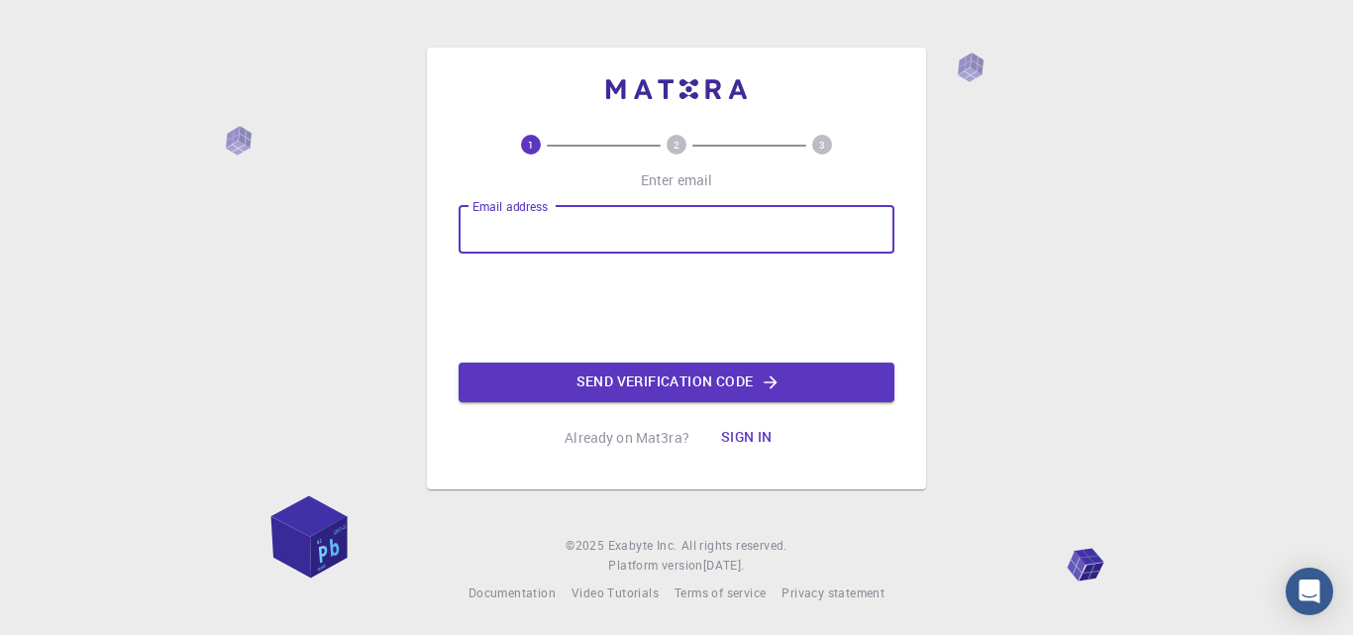
click at [543, 239] on input "Email address" at bounding box center [677, 230] width 436 height 48
type input "936275210"
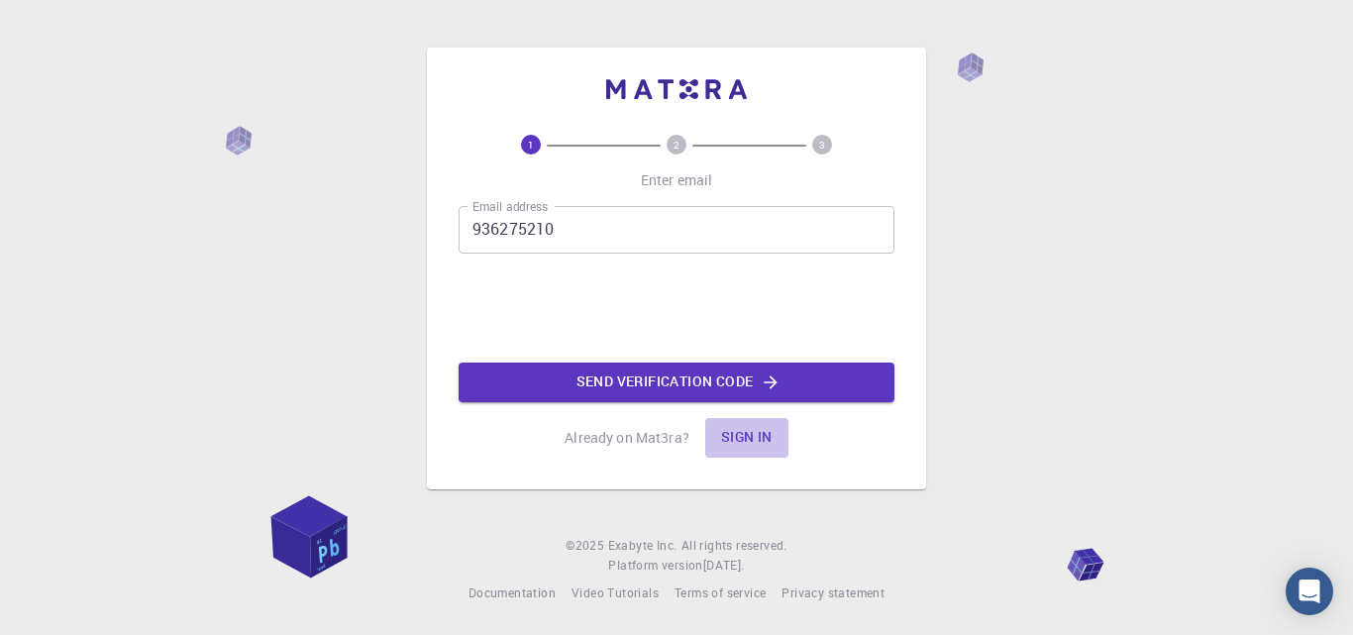
click at [744, 440] on button "Sign in" at bounding box center [746, 438] width 83 height 40
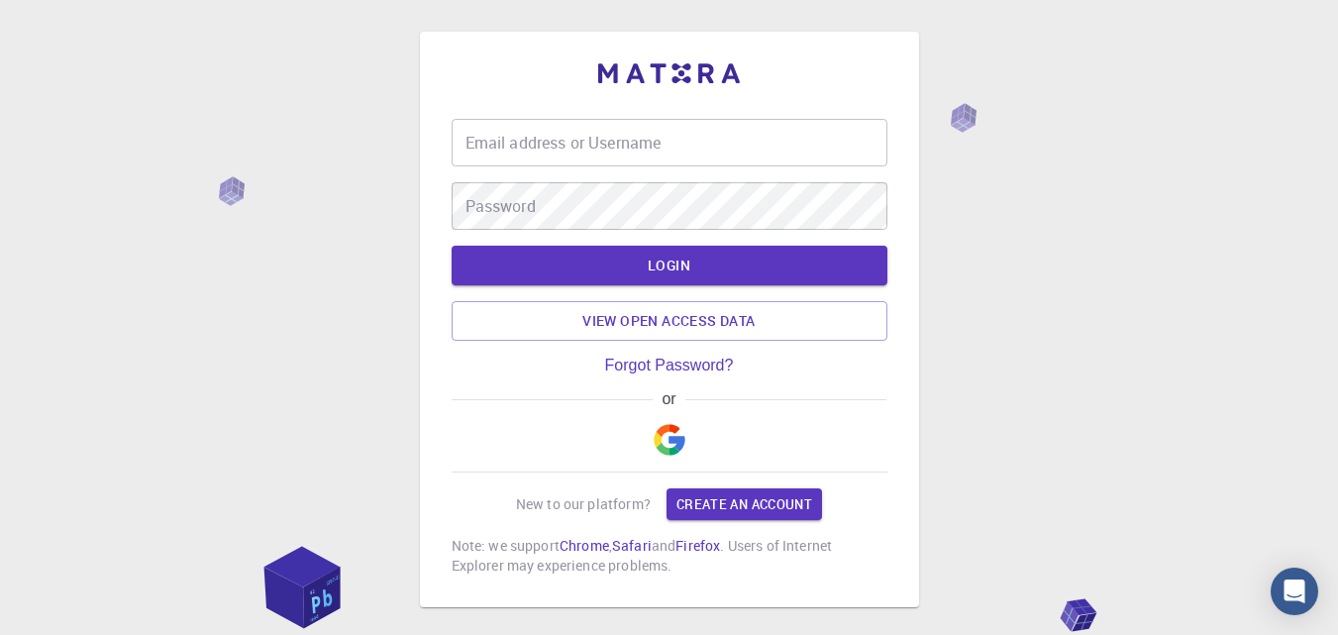
click at [671, 440] on img "button" at bounding box center [670, 440] width 32 height 32
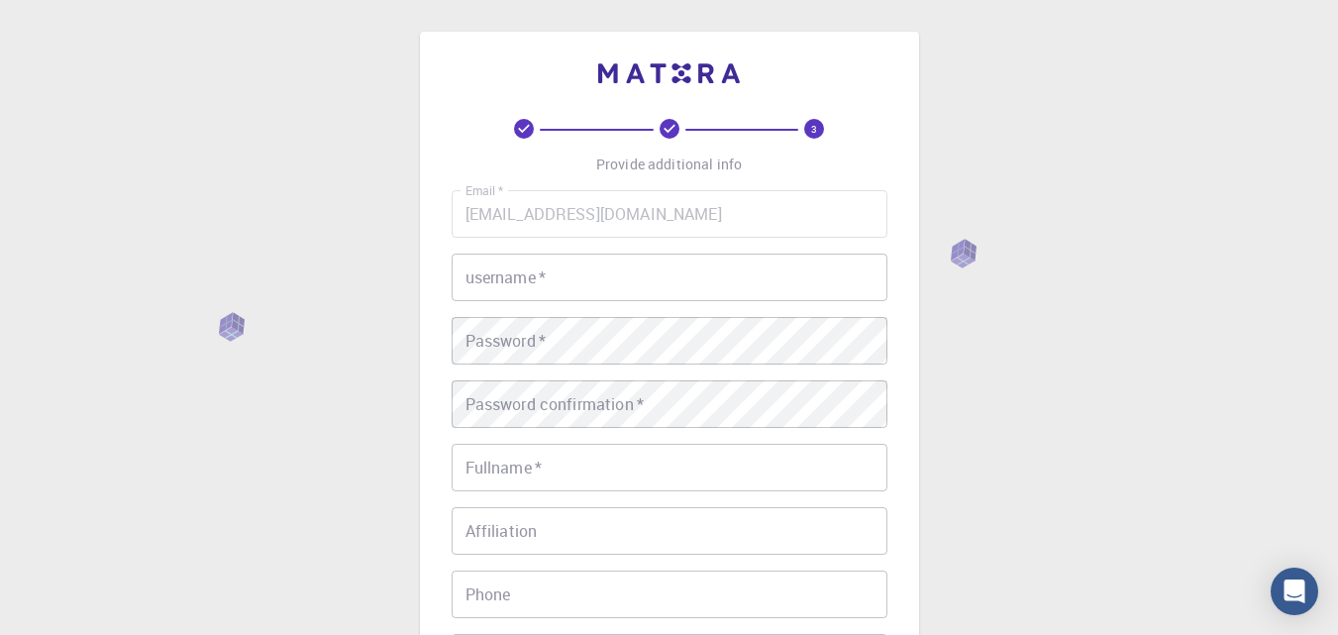
click at [562, 274] on input "username   *" at bounding box center [670, 278] width 436 height 48
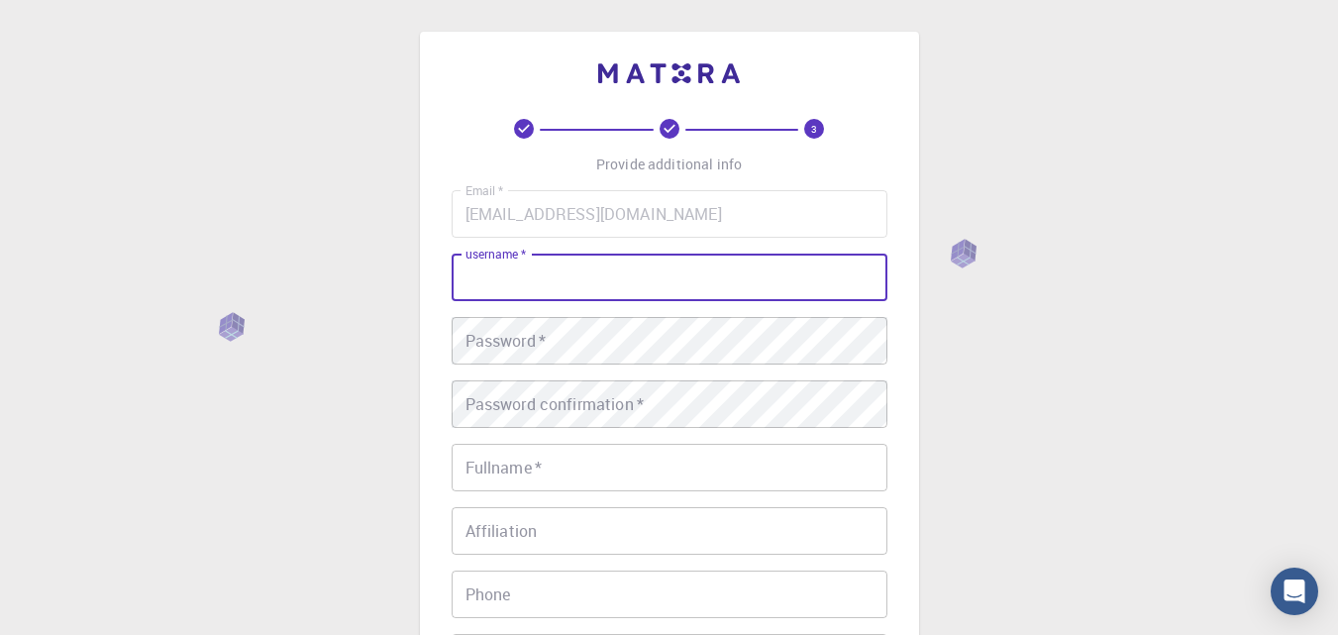
type input "ة"
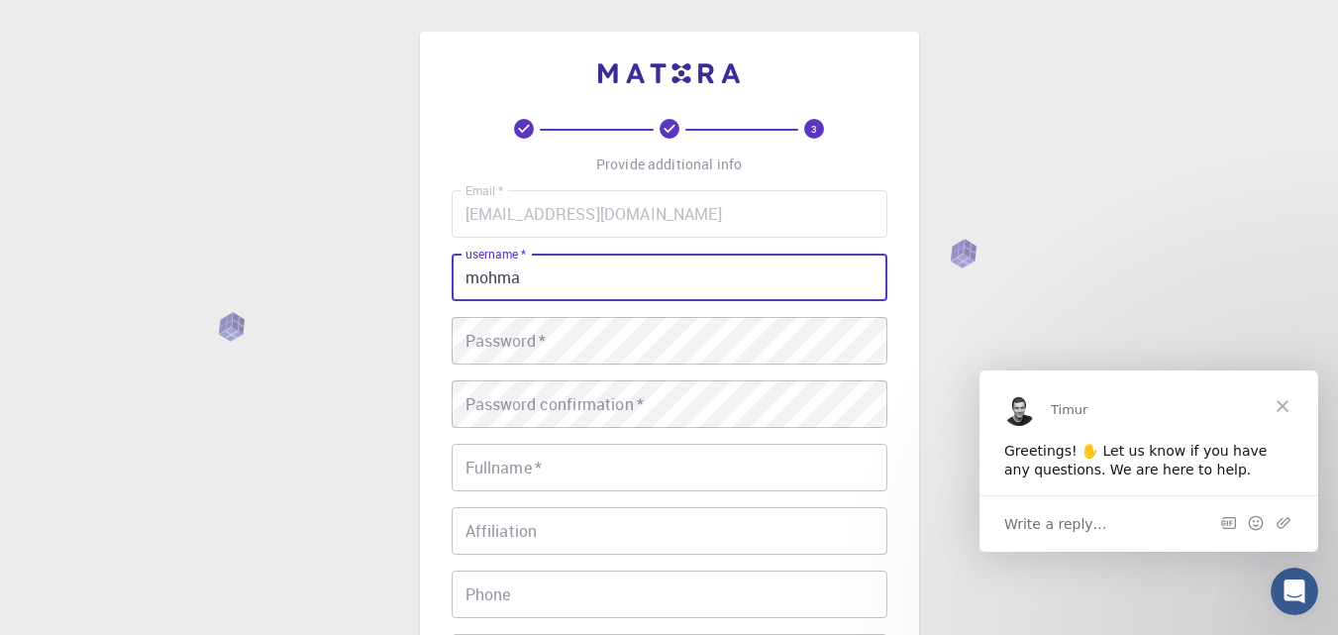
click at [546, 279] on input "mohma" at bounding box center [670, 278] width 436 height 48
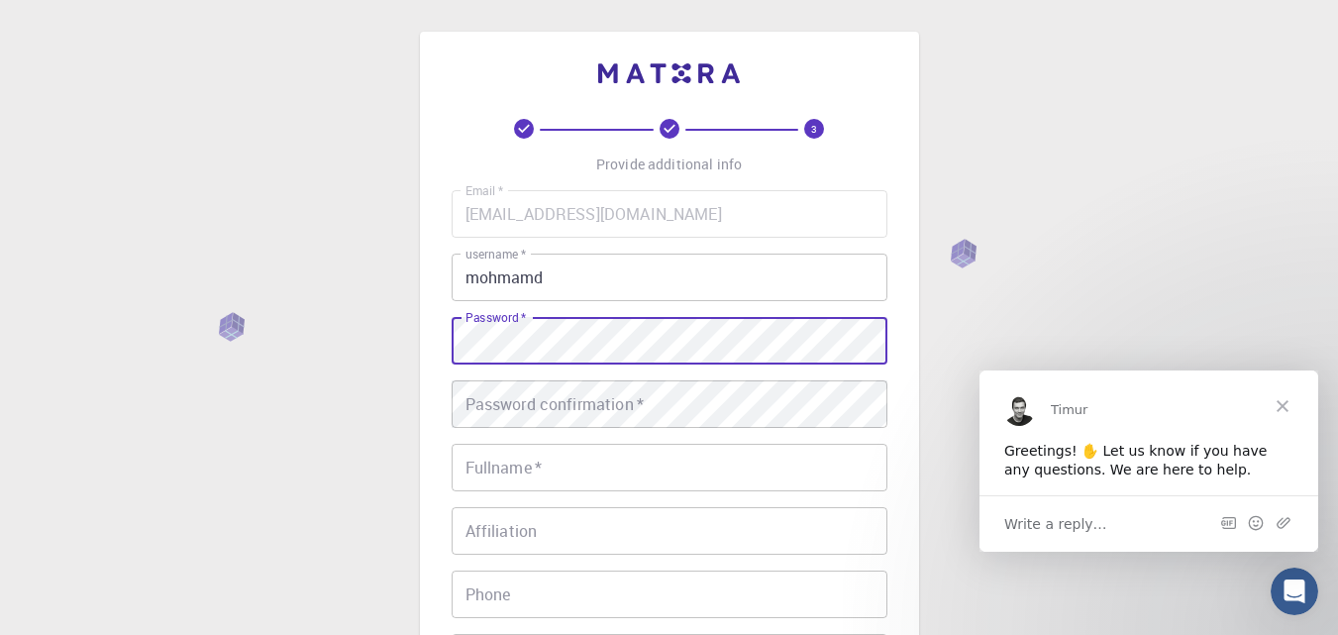
click at [550, 275] on input "mohmamd" at bounding box center [670, 278] width 436 height 48
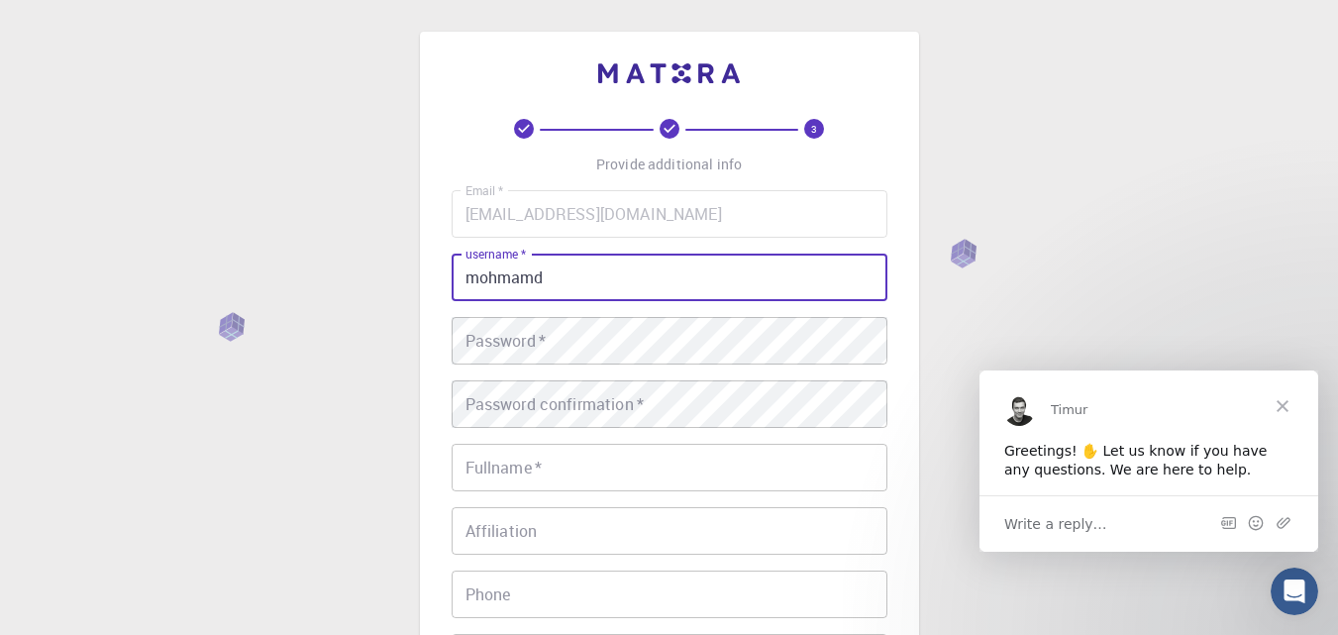
click at [496, 279] on input "mohmamd" at bounding box center [670, 278] width 436 height 48
click at [527, 278] on input "[PERSON_NAME]" at bounding box center [670, 278] width 436 height 48
click at [533, 276] on input "[PERSON_NAME]" at bounding box center [670, 278] width 436 height 48
click at [553, 275] on input "[PERSON_NAME]" at bounding box center [670, 278] width 436 height 48
type input "[PERSON_NAME]."
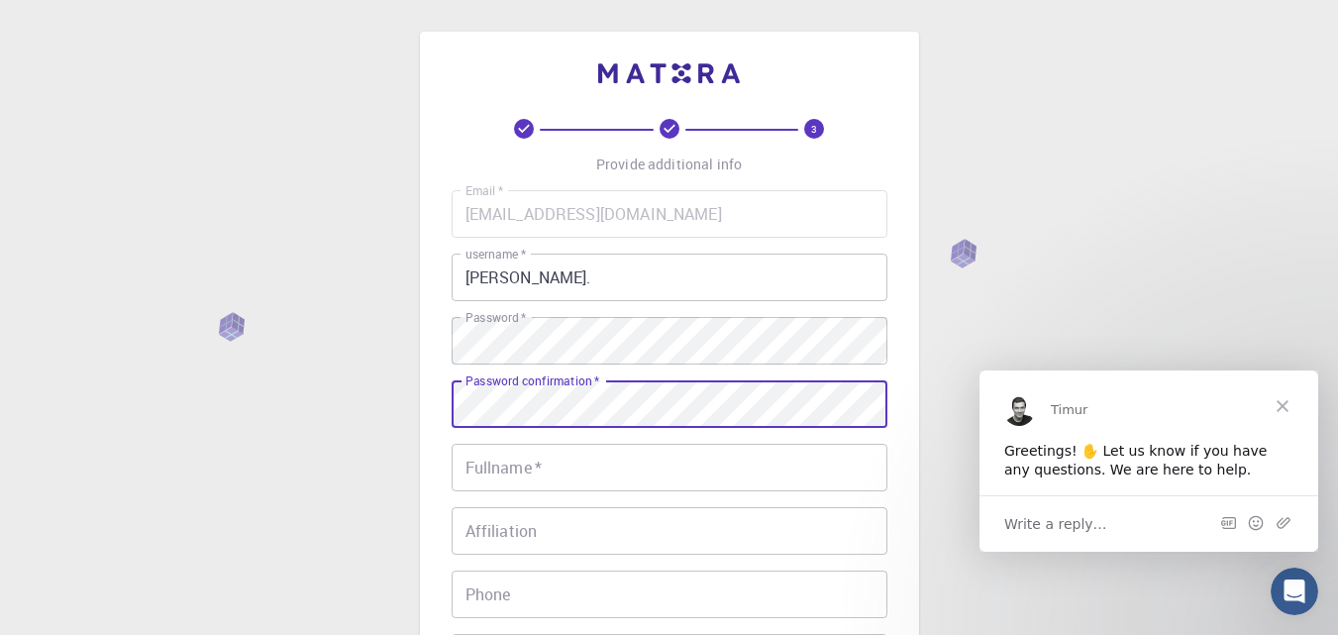
click at [525, 460] on input "Fullname   *" at bounding box center [670, 468] width 436 height 48
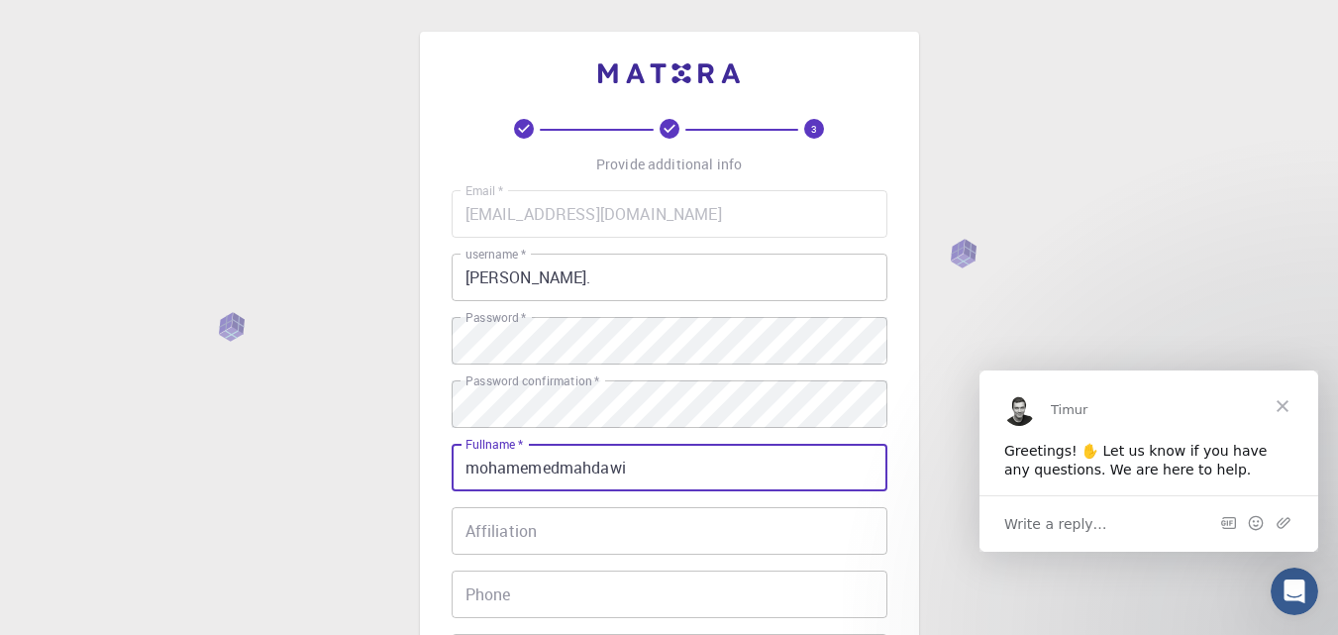
type input "mohamemedmahdawi"
click at [521, 544] on input "Affiliation" at bounding box center [670, 531] width 436 height 48
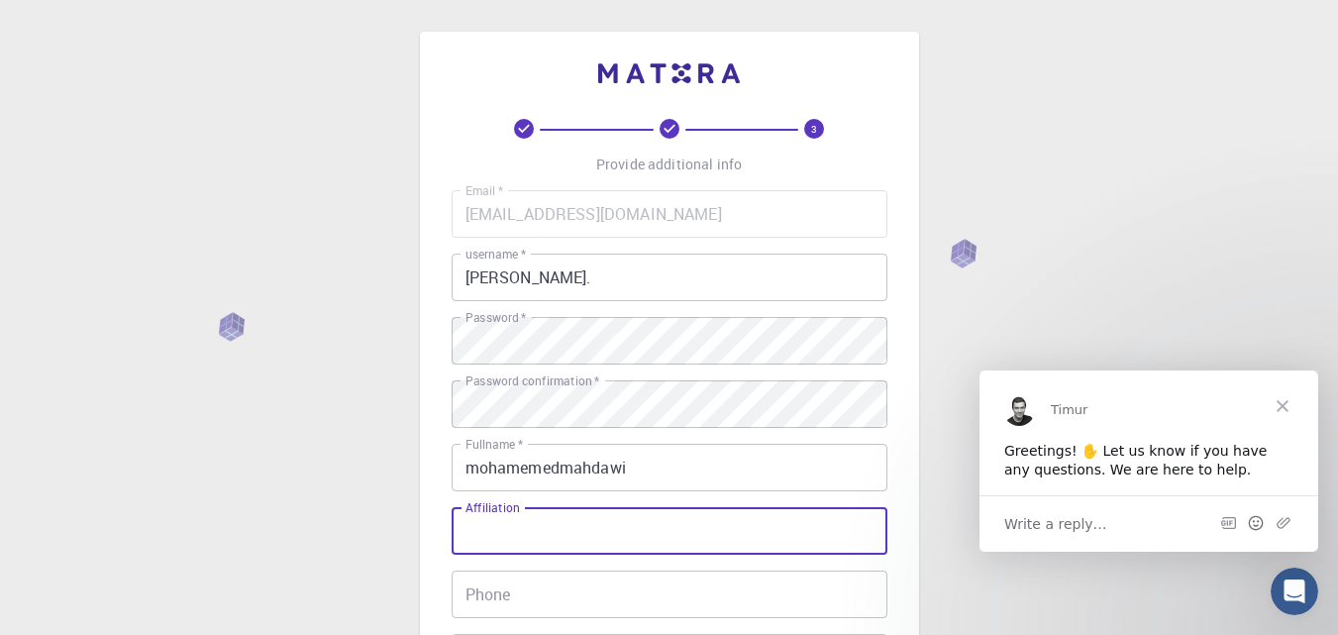
click at [1256, 521] on icon "Open conversation and reply" at bounding box center [1256, 522] width 16 height 16
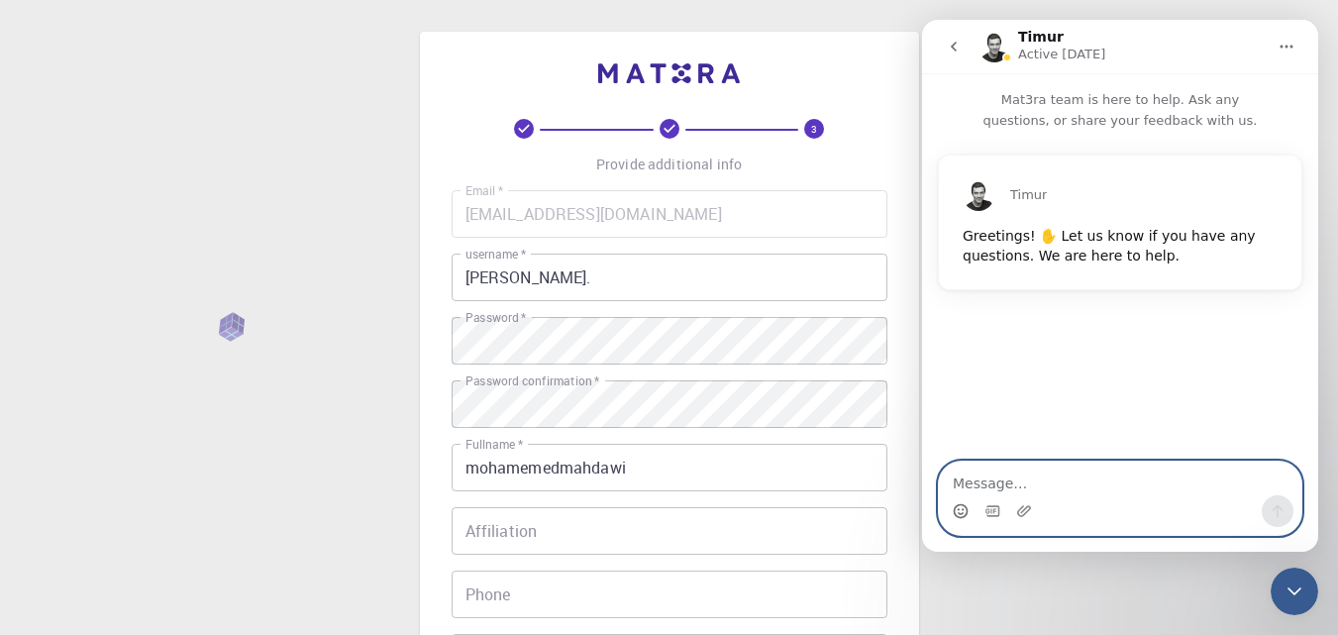
click at [959, 510] on icon "Emoji picker" at bounding box center [961, 509] width 7 height 2
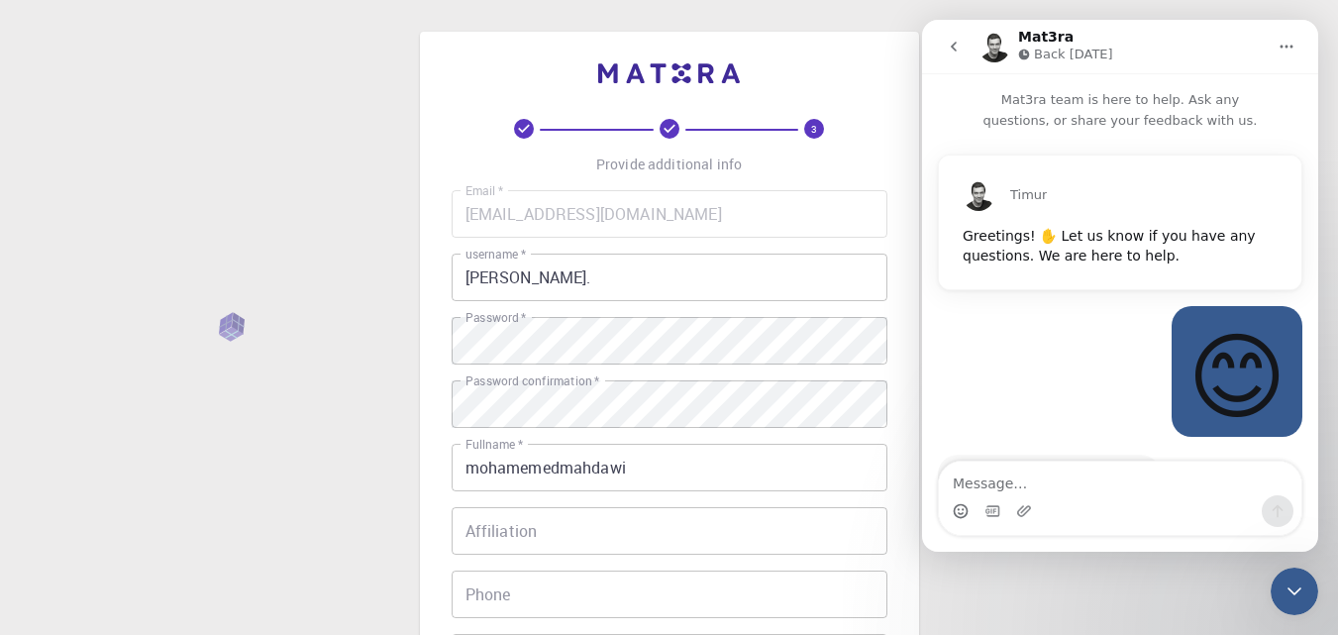
click at [519, 531] on input "Affiliation" at bounding box center [670, 531] width 436 height 48
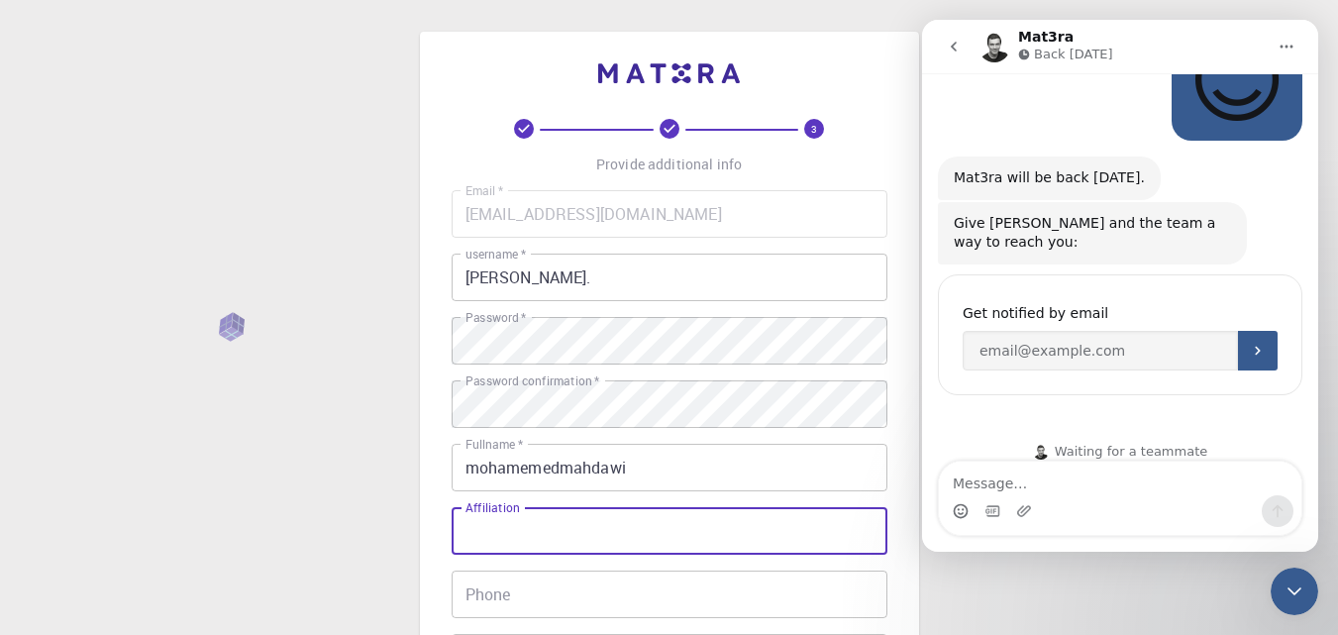
scroll to position [295, 0]
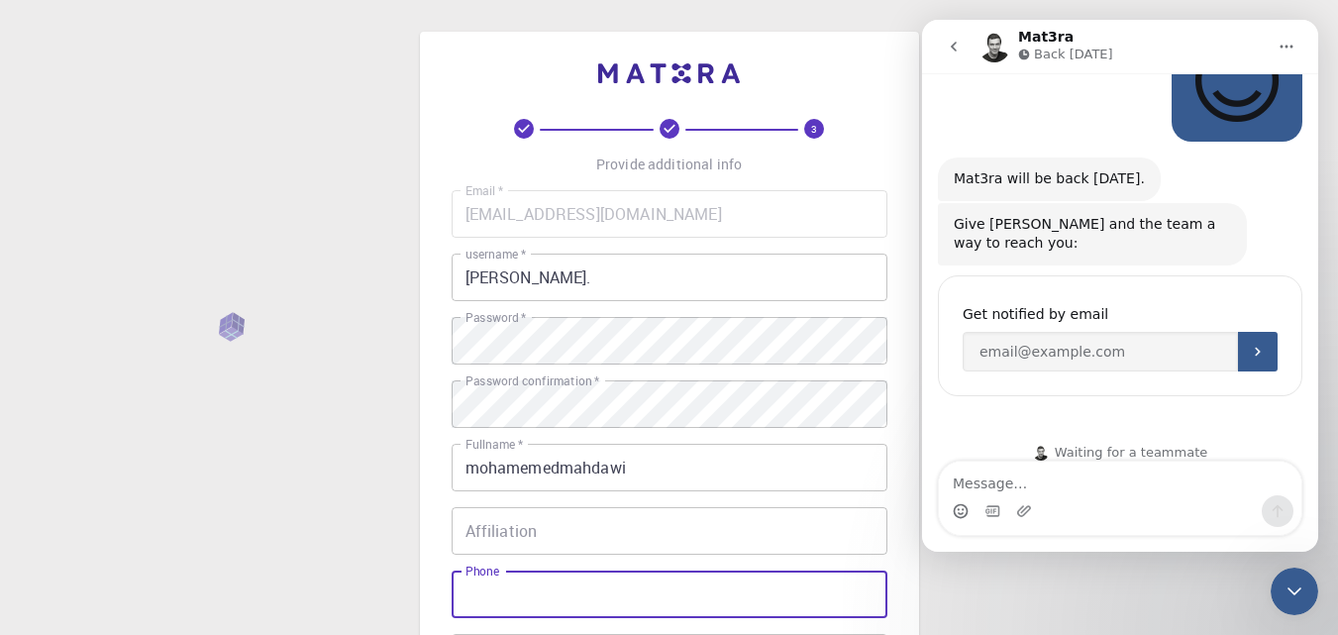
click at [502, 593] on input "Phone" at bounding box center [670, 594] width 436 height 48
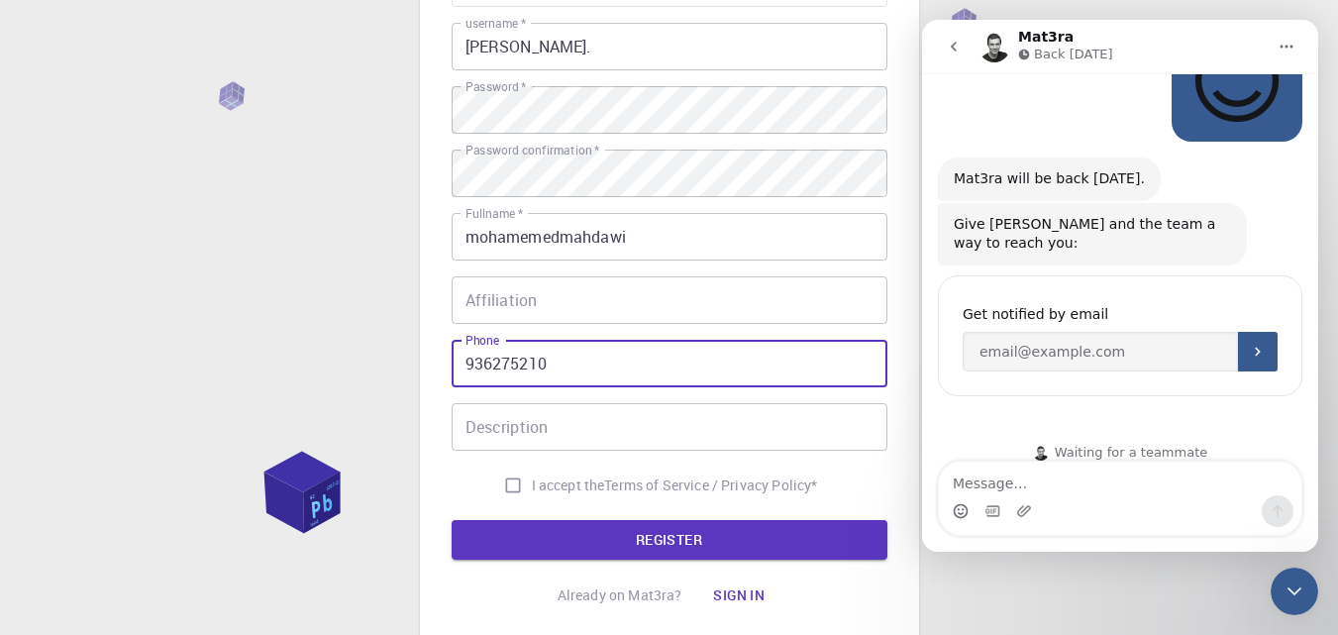
scroll to position [264, 0]
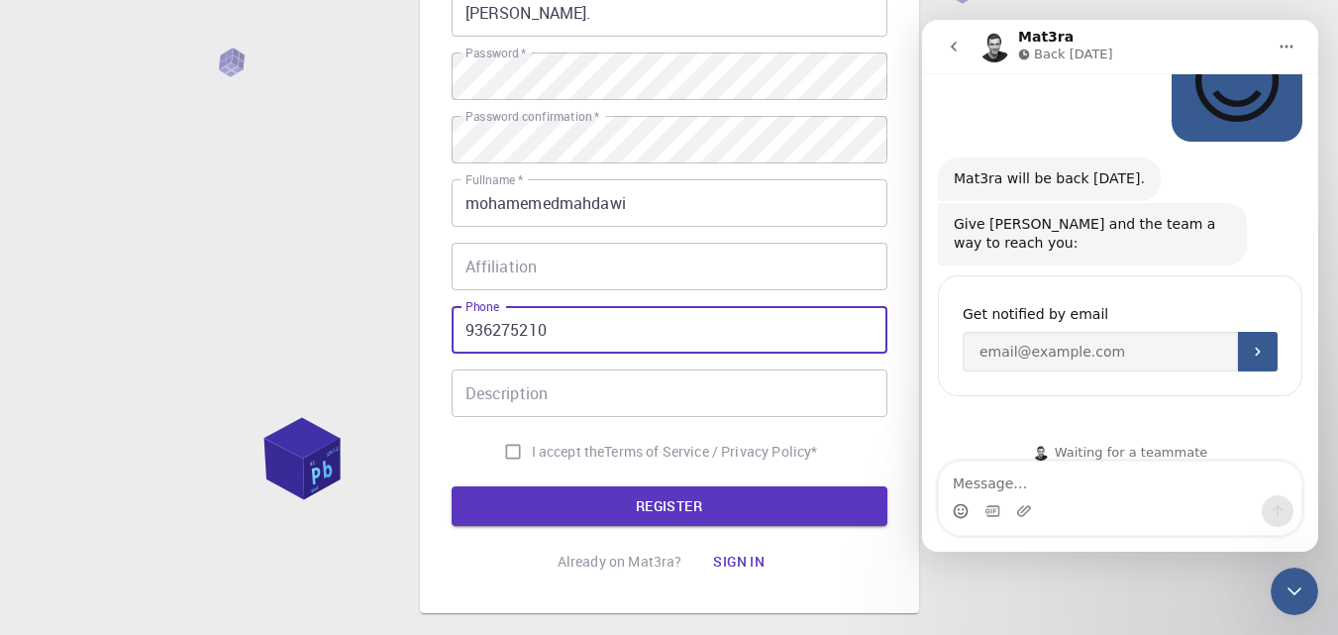
type input "936275210"
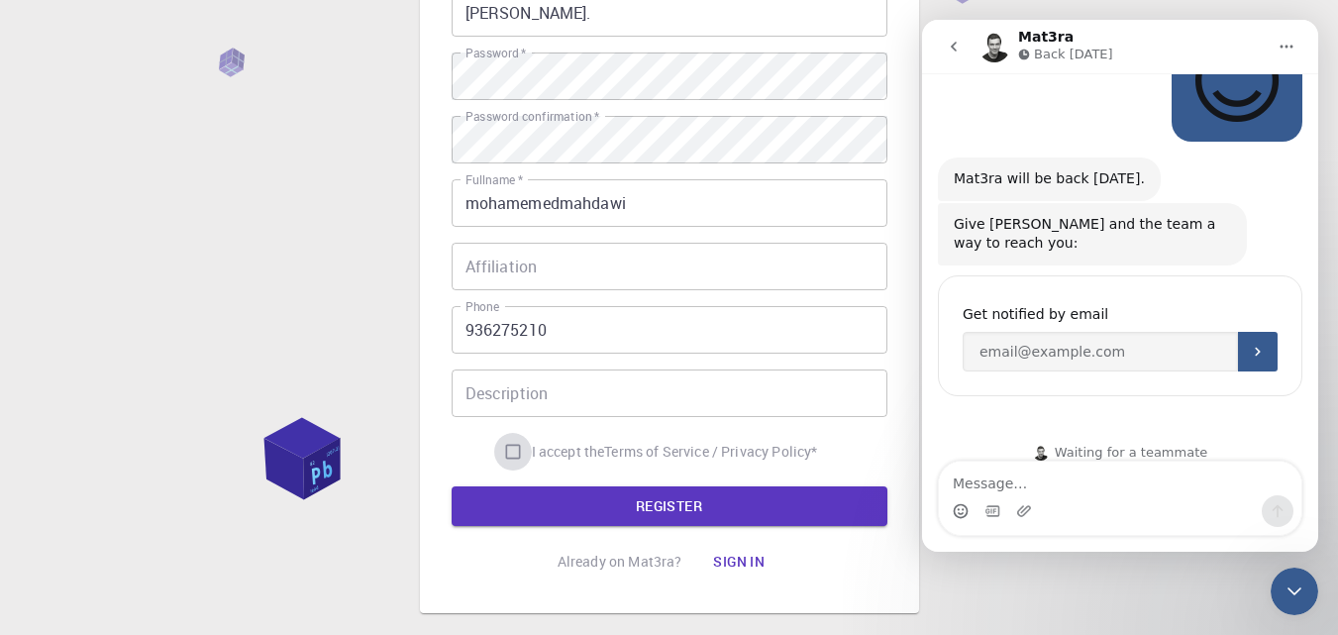
click at [507, 455] on input "I accept the Terms of Service / Privacy Policy *" at bounding box center [513, 452] width 38 height 38
checkbox input "true"
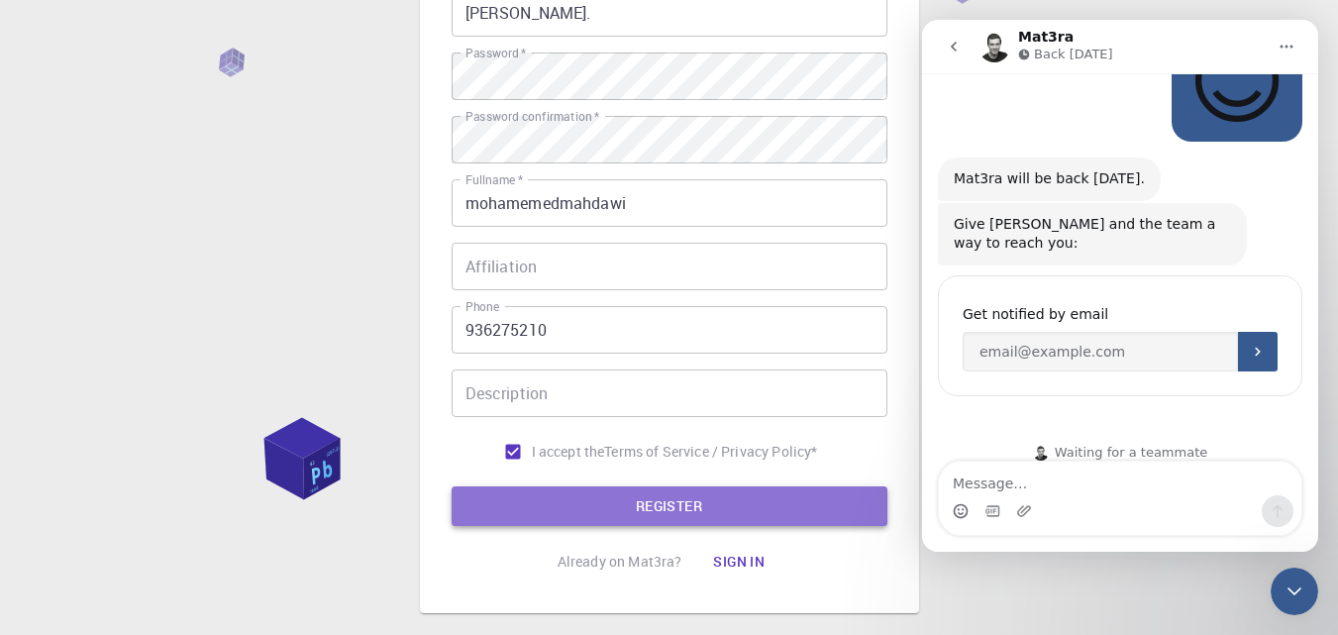
click at [637, 503] on button "REGISTER" at bounding box center [670, 506] width 436 height 40
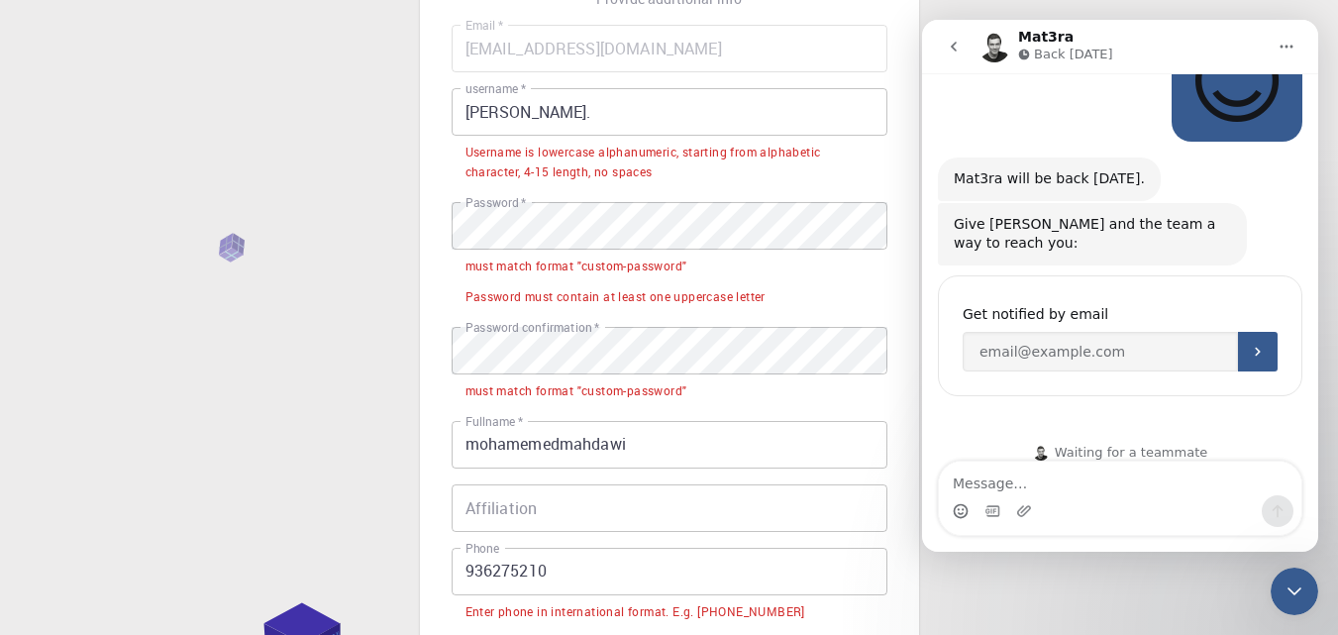
scroll to position [132, 0]
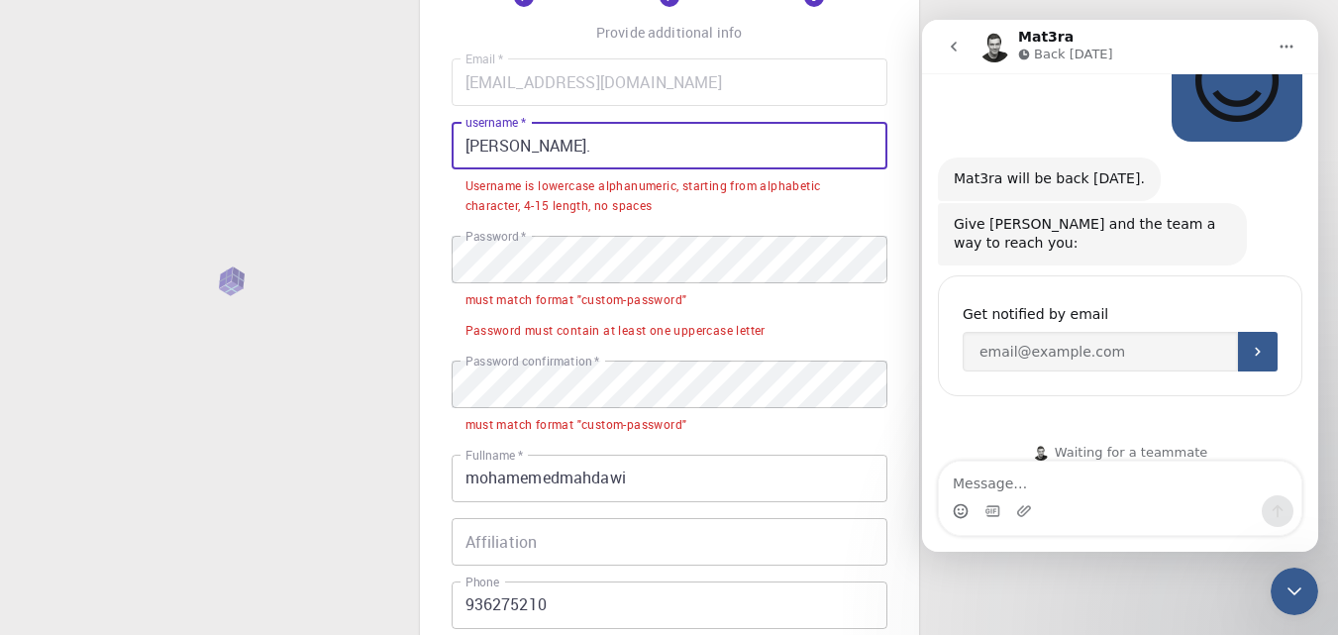
click at [554, 150] on input "[PERSON_NAME]." at bounding box center [670, 146] width 436 height 48
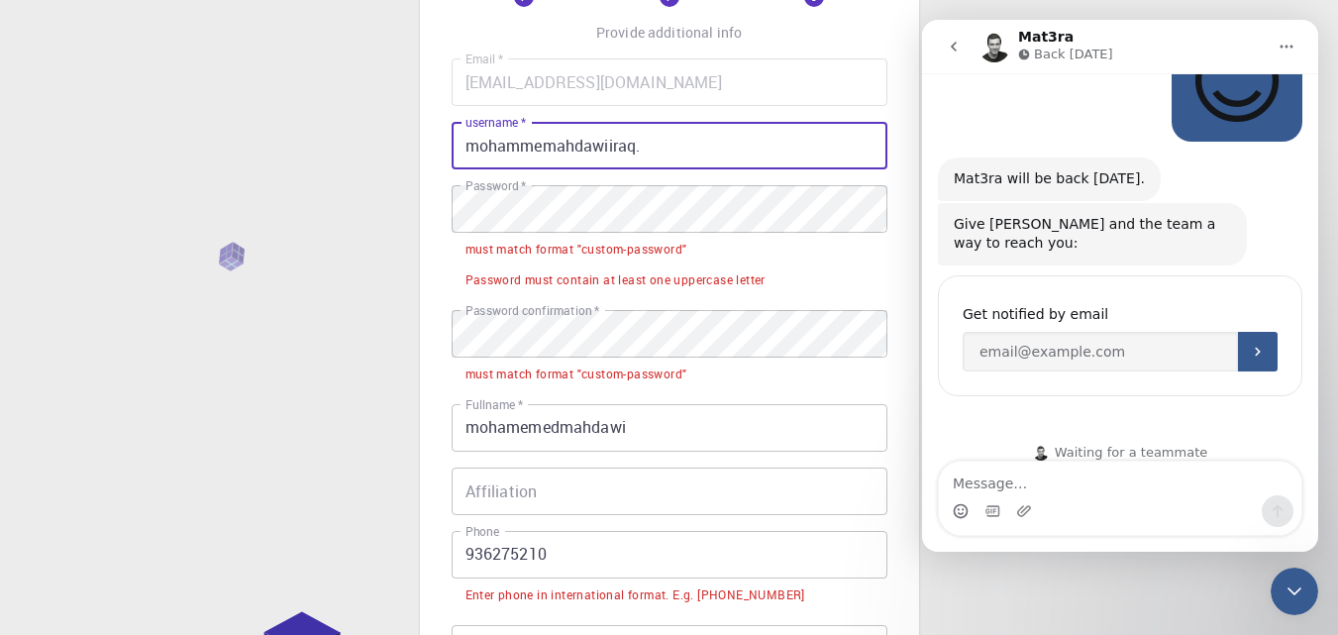
type input "mohammemahdawiiraq."
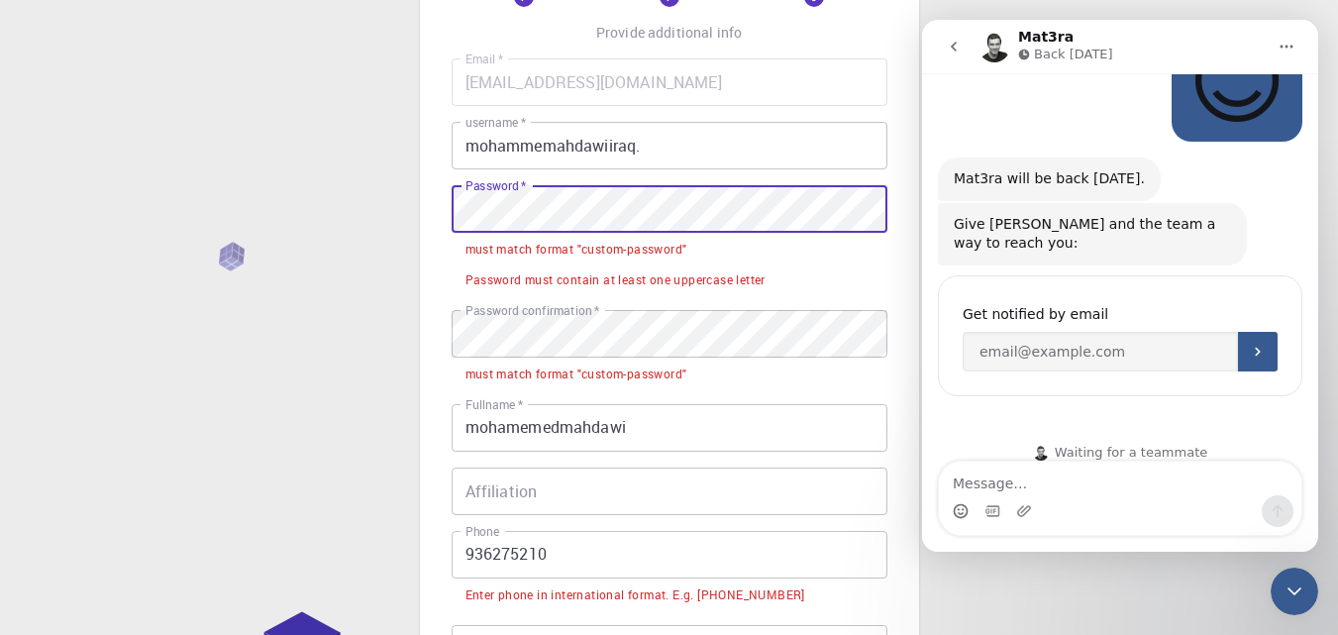
click at [613, 573] on input "936275210" at bounding box center [670, 555] width 436 height 48
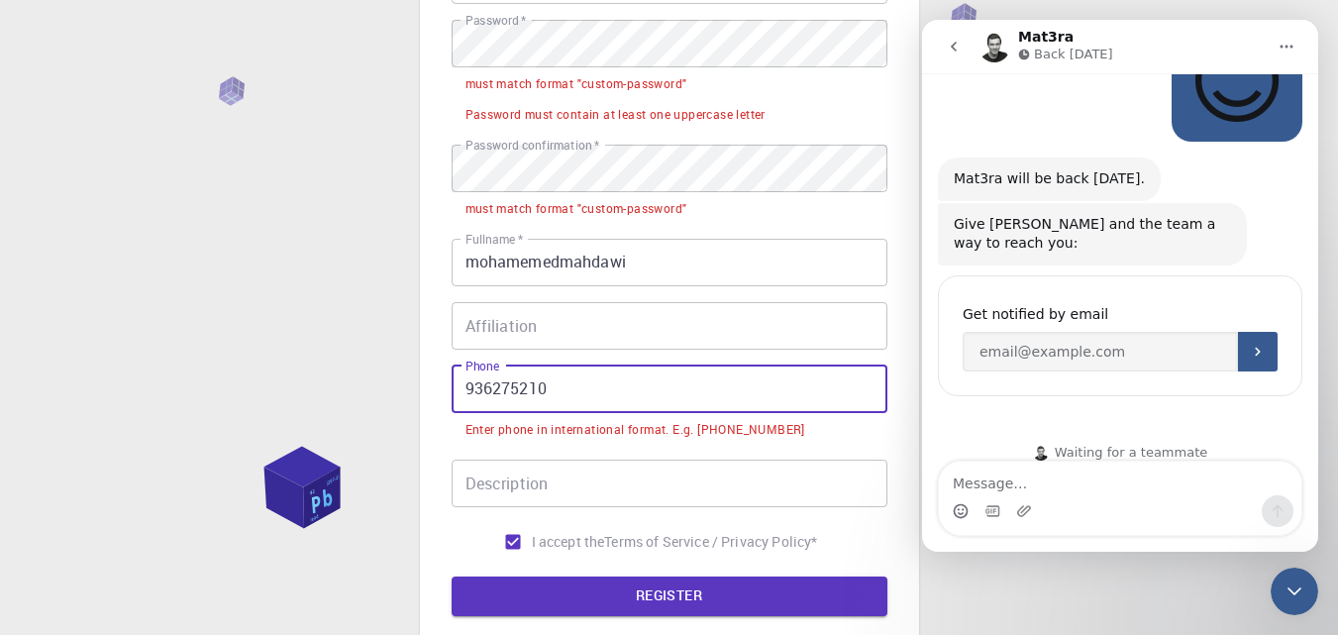
scroll to position [330, 0]
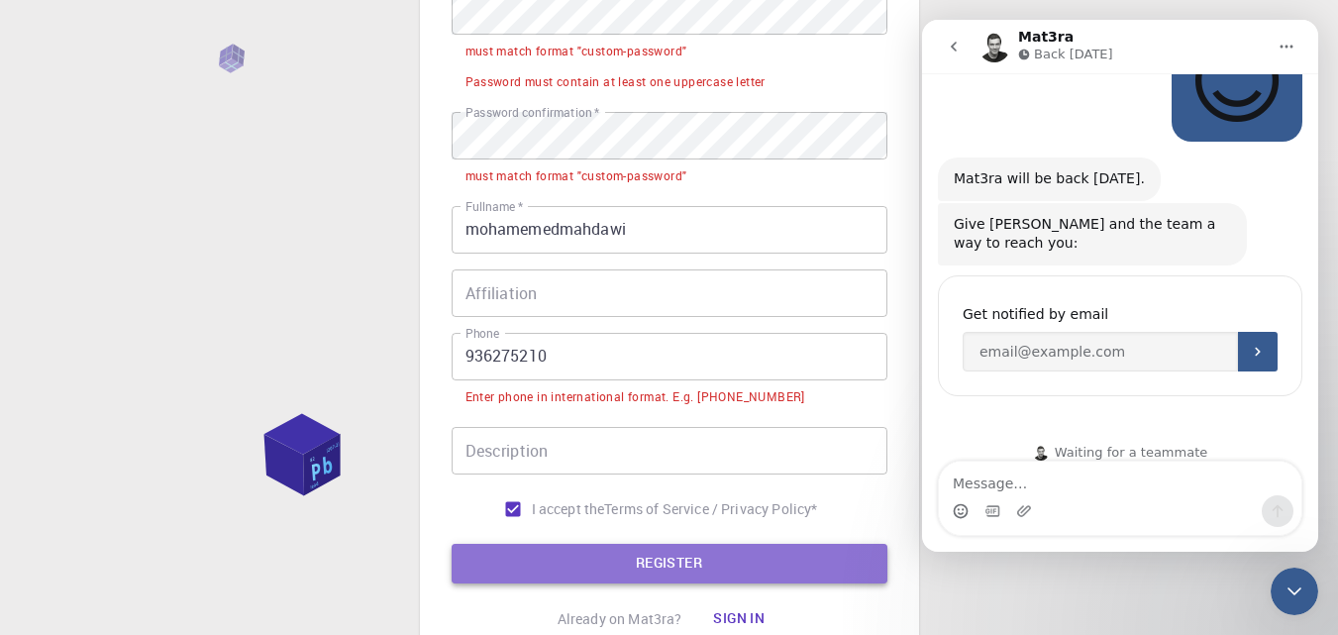
click at [663, 563] on button "REGISTER" at bounding box center [670, 564] width 436 height 40
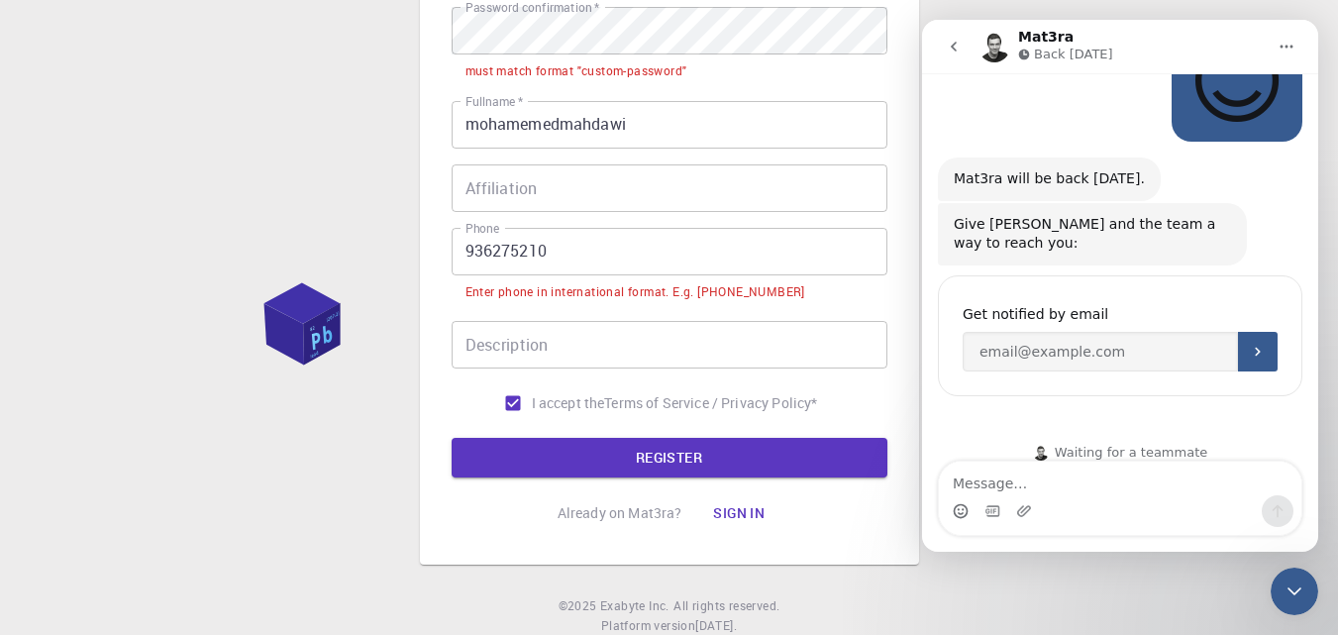
scroll to position [546, 0]
